Goal: Task Accomplishment & Management: Manage account settings

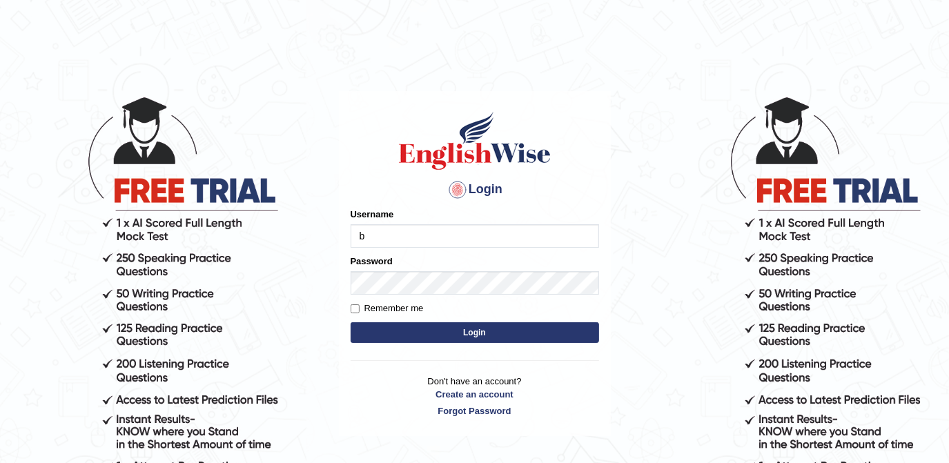
type input "Bracciano"
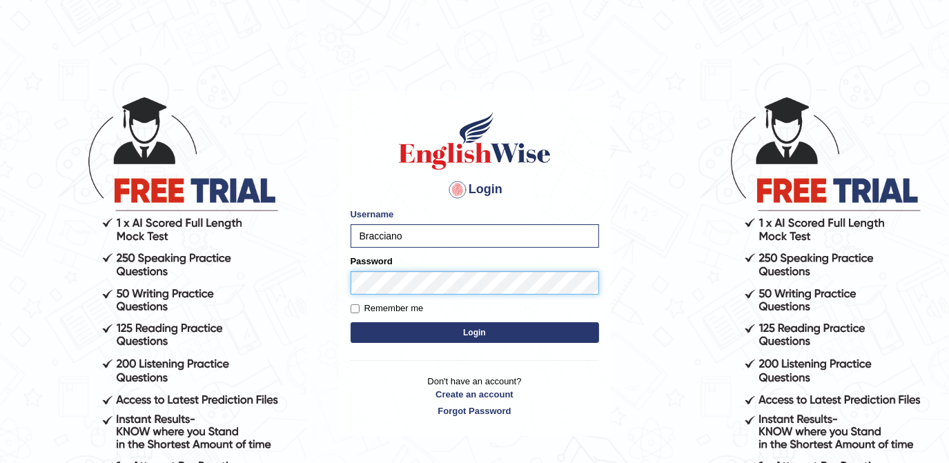
click at [351, 322] on button "Login" at bounding box center [475, 332] width 248 height 21
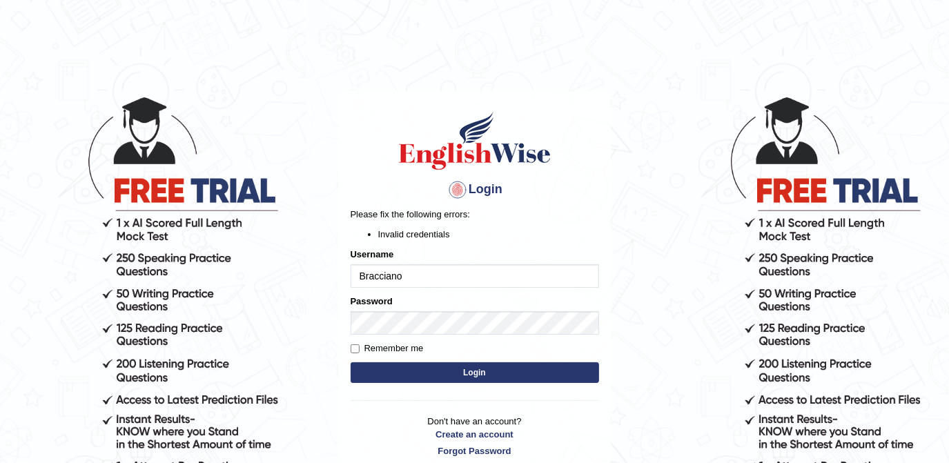
click at [489, 373] on button "Login" at bounding box center [475, 372] width 248 height 21
click at [413, 277] on input "Bracciano" at bounding box center [475, 275] width 248 height 23
click at [465, 375] on button "Login" at bounding box center [475, 372] width 248 height 21
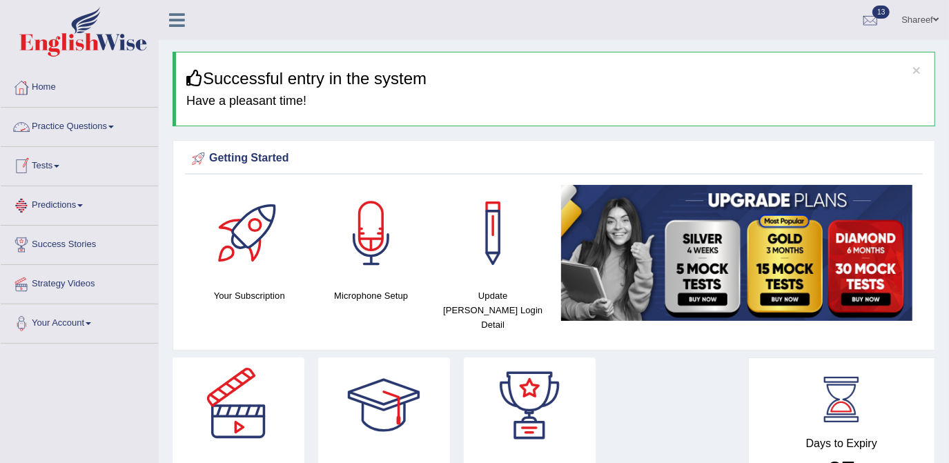
click at [101, 127] on link "Practice Questions" at bounding box center [79, 125] width 157 height 35
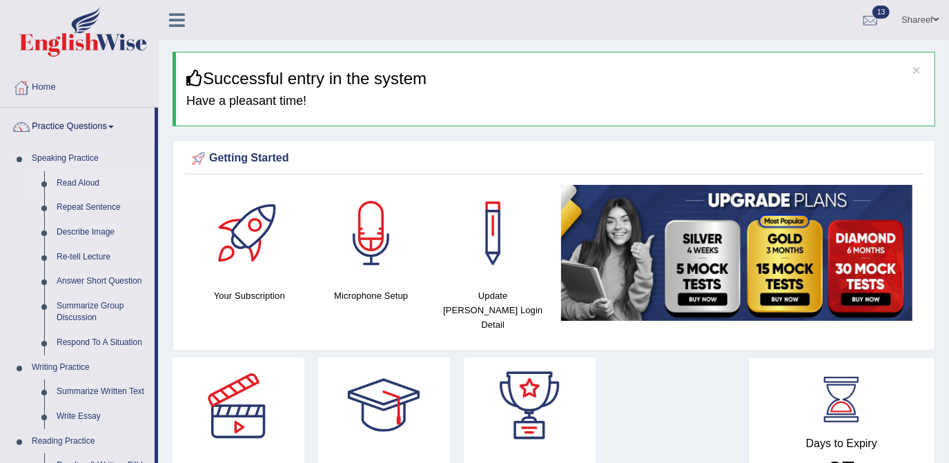
click at [92, 188] on link "Read Aloud" at bounding box center [102, 183] width 104 height 25
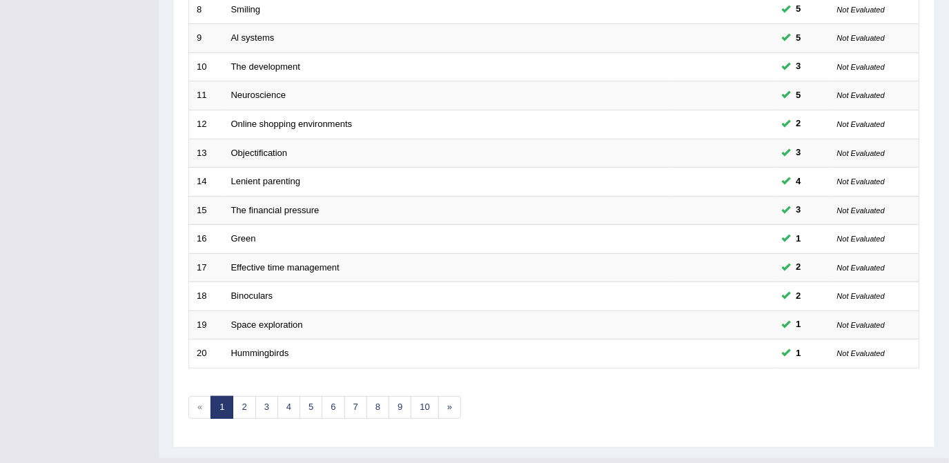
scroll to position [446, 0]
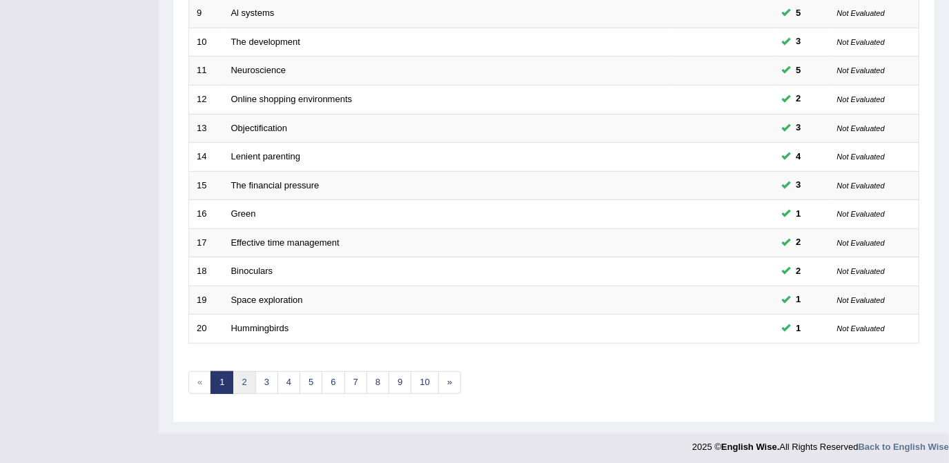
click at [243, 378] on link "2" at bounding box center [244, 382] width 23 height 23
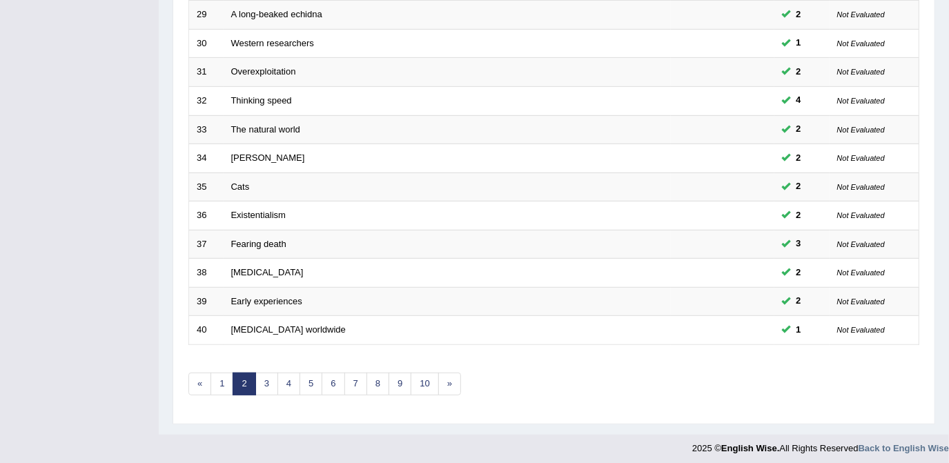
scroll to position [446, 0]
click at [268, 382] on link "3" at bounding box center [266, 382] width 23 height 23
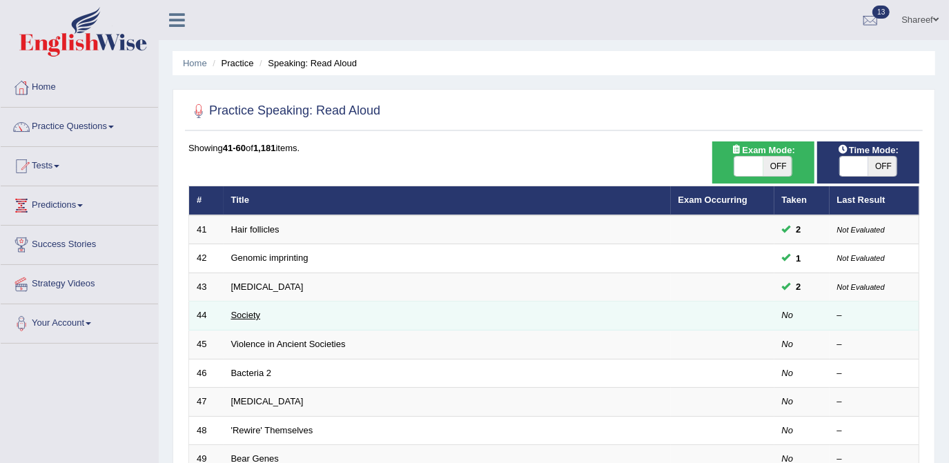
click at [248, 312] on link "Society" at bounding box center [246, 315] width 30 height 10
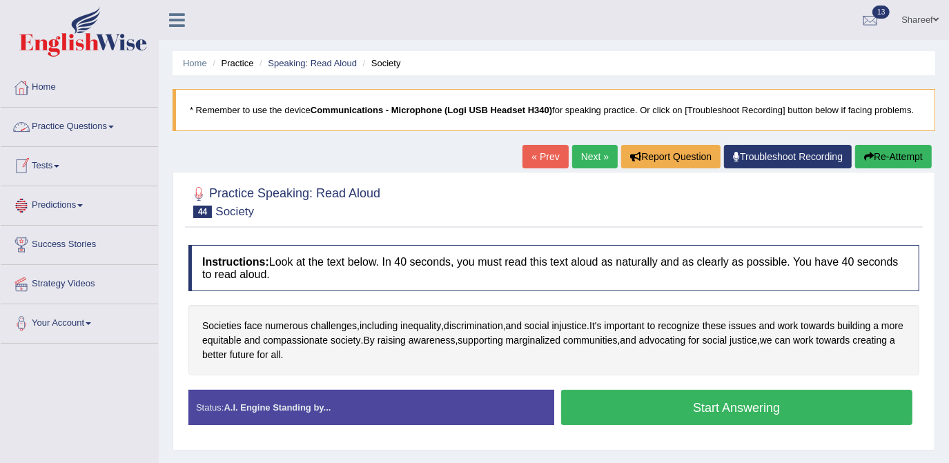
click at [114, 124] on link "Practice Questions" at bounding box center [79, 125] width 157 height 35
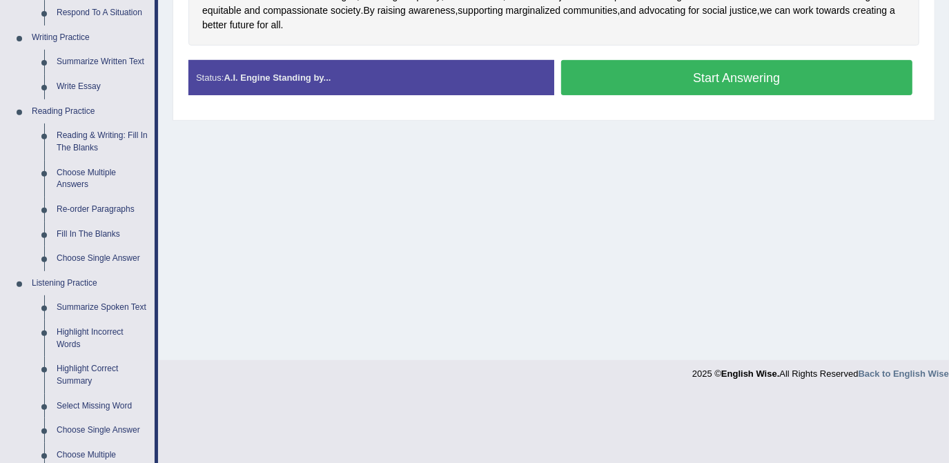
scroll to position [335, 0]
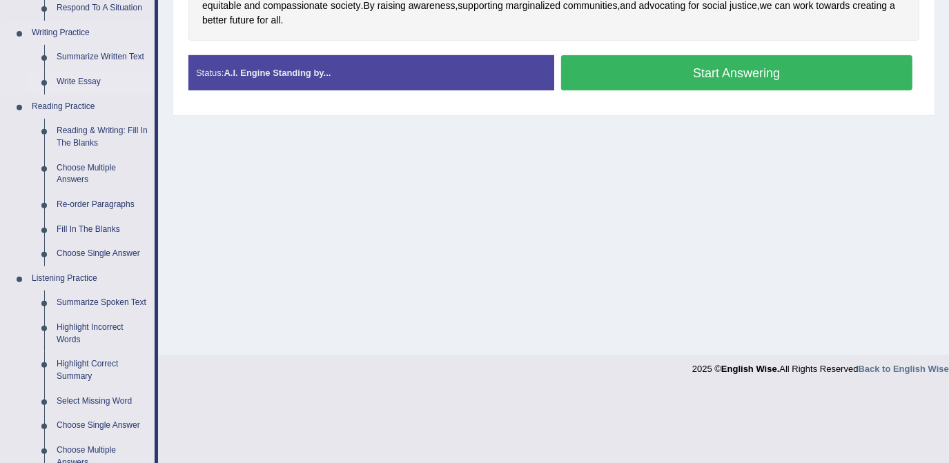
click at [84, 85] on link "Write Essay" at bounding box center [102, 82] width 104 height 25
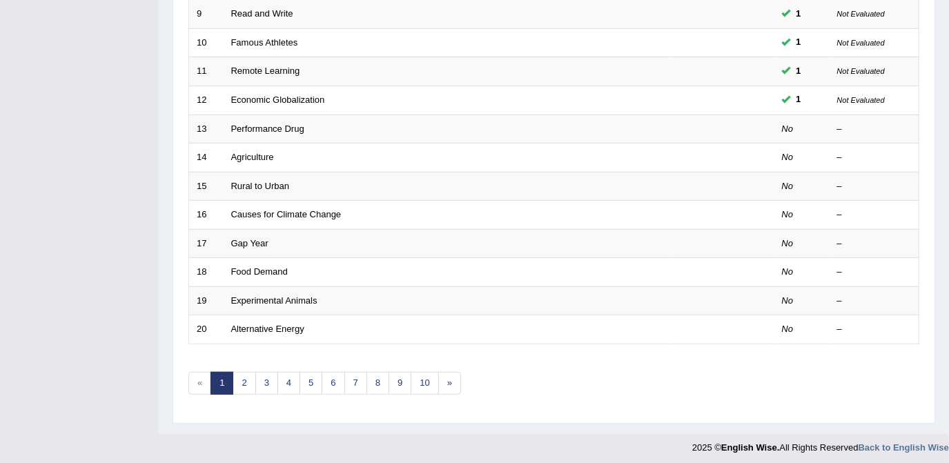
scroll to position [445, 0]
click at [288, 384] on link "4" at bounding box center [288, 383] width 23 height 23
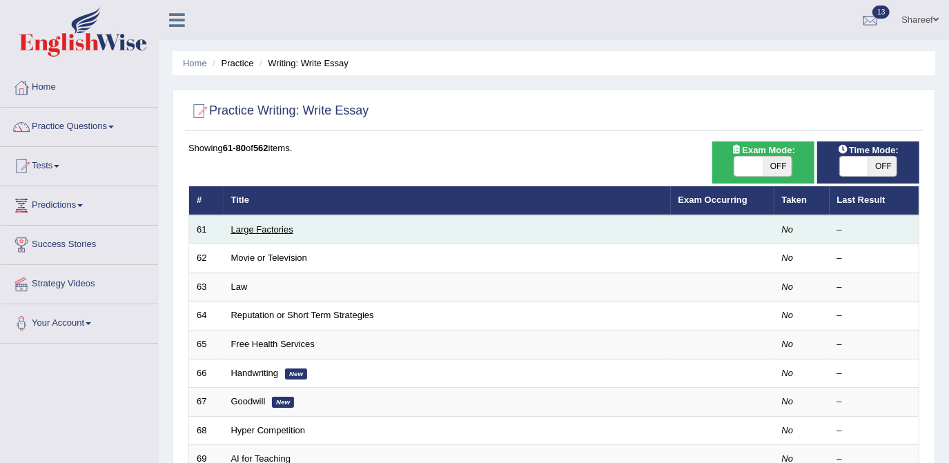
click at [255, 230] on link "Large Factories" at bounding box center [262, 229] width 62 height 10
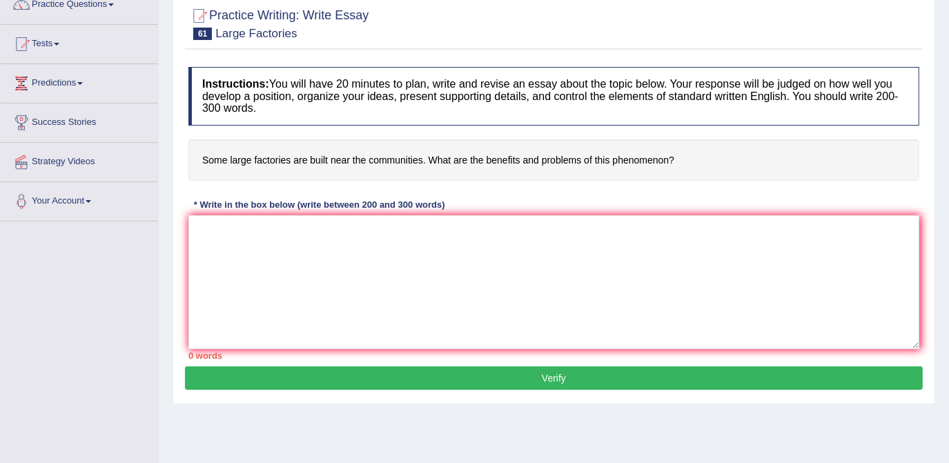
scroll to position [125, 0]
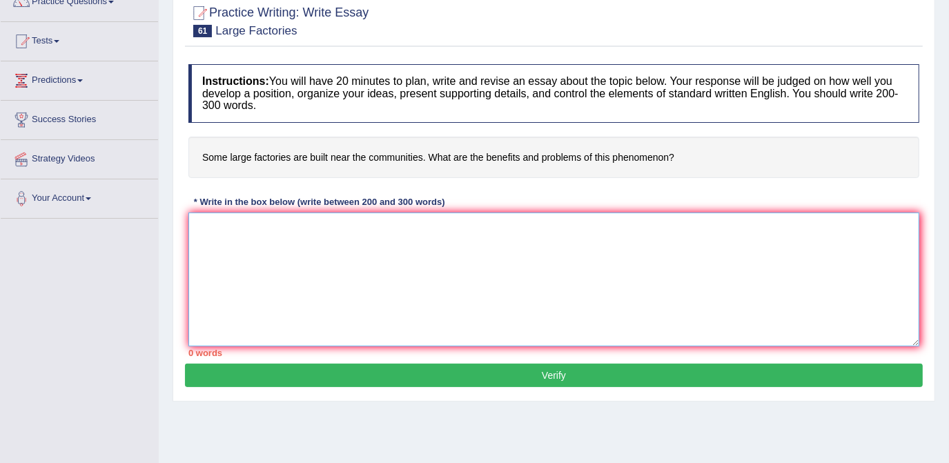
click at [255, 230] on textarea at bounding box center [553, 280] width 731 height 134
type textarea "i"
type textarea "In [DATE] comples world,"
